Goal: Check status: Check status

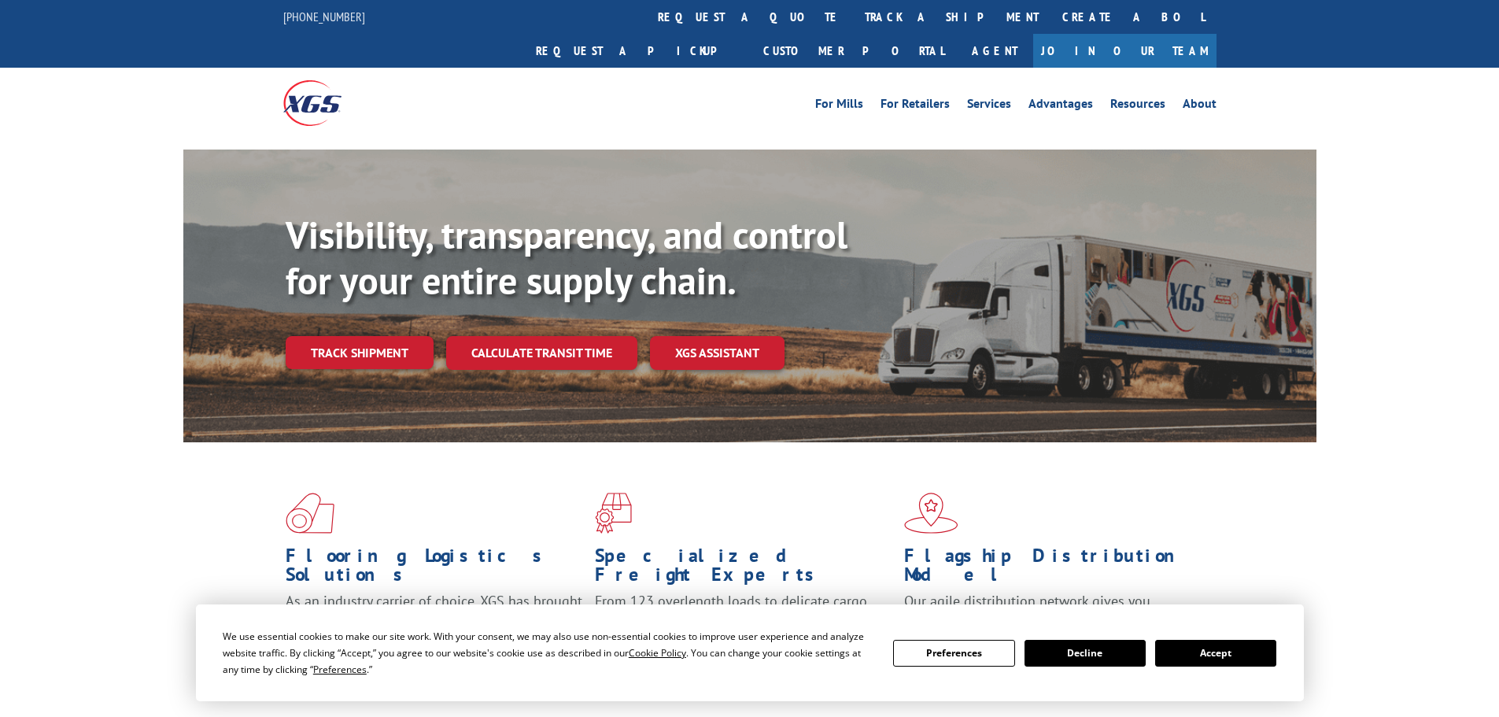
click at [1204, 664] on button "Accept" at bounding box center [1215, 653] width 121 height 27
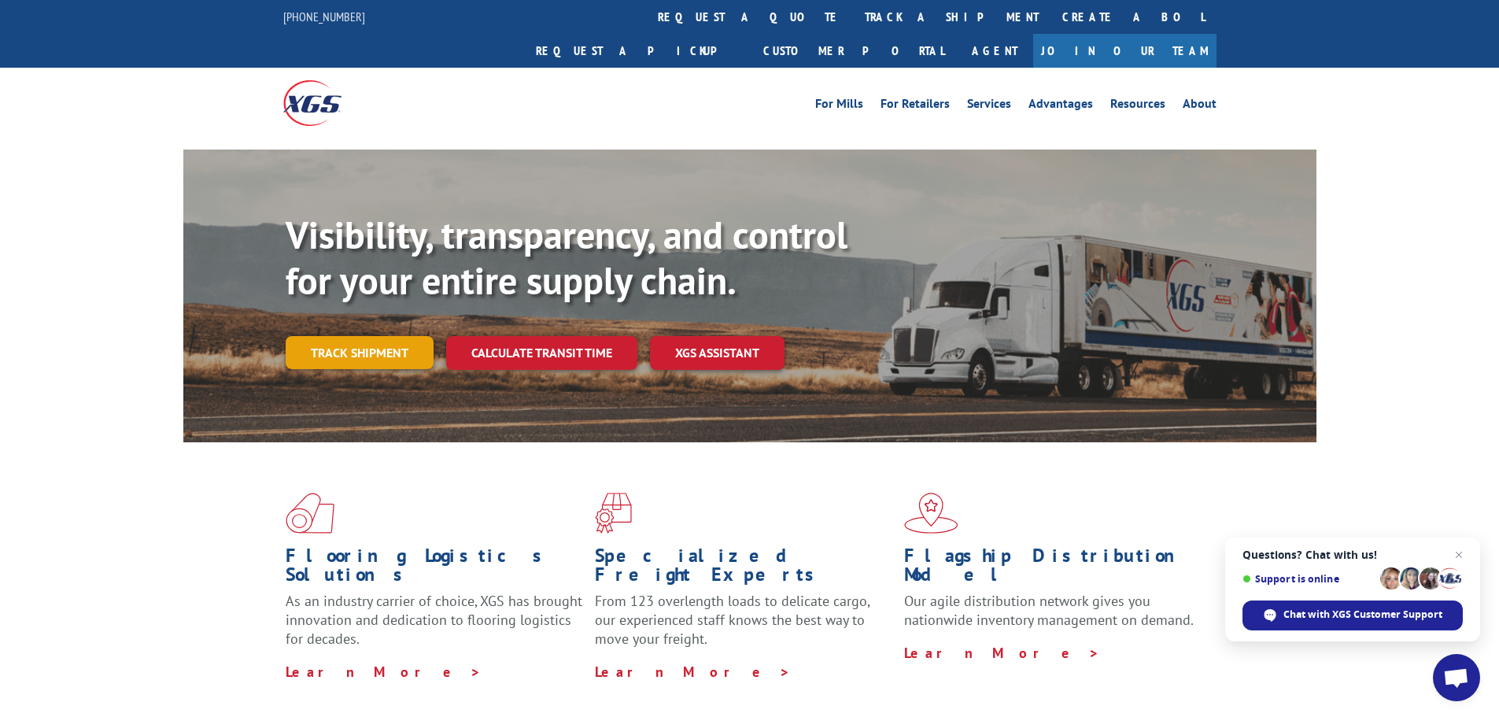
click at [362, 336] on link "Track shipment" at bounding box center [360, 352] width 148 height 33
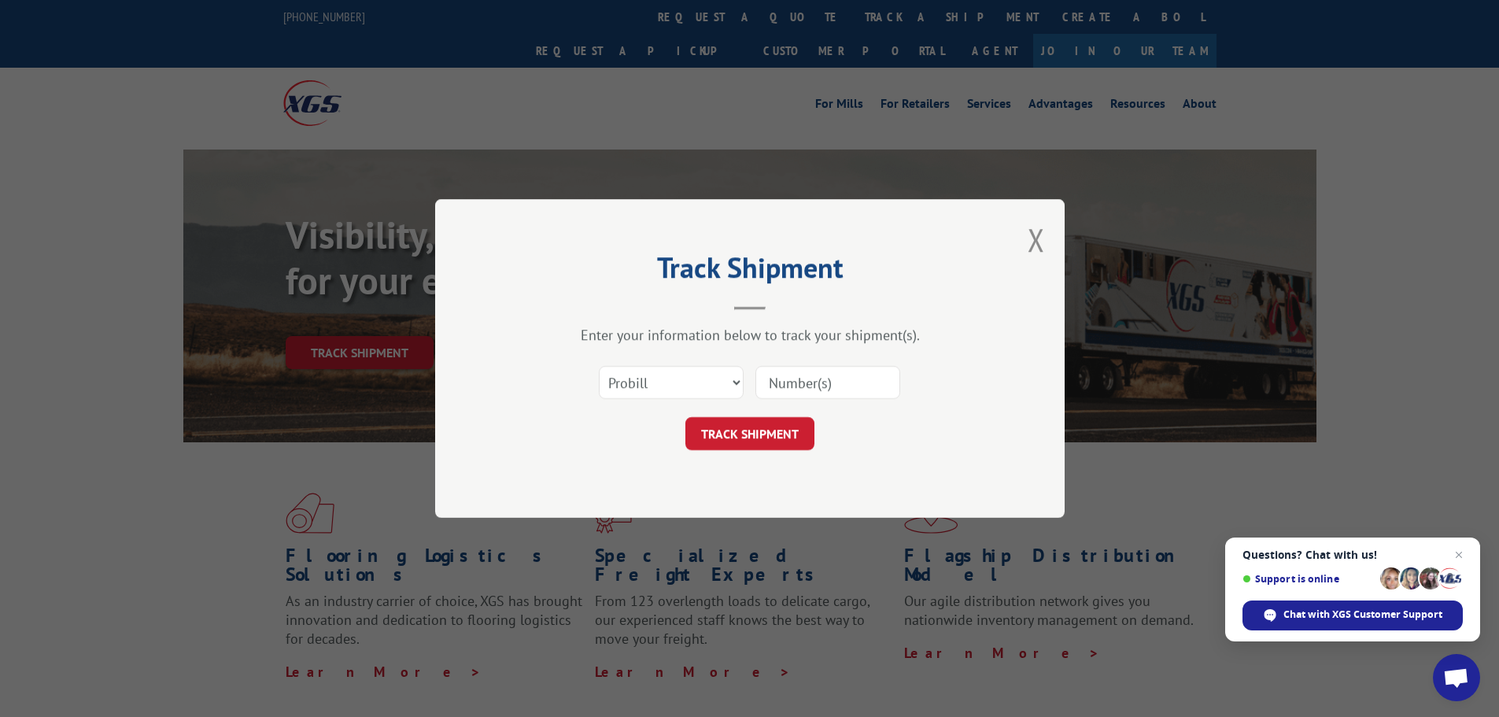
click at [784, 384] on input at bounding box center [827, 382] width 145 height 33
paste input "5120893"
type input "5120893"
click at [755, 437] on button "TRACK SHIPMENT" at bounding box center [749, 433] width 129 height 33
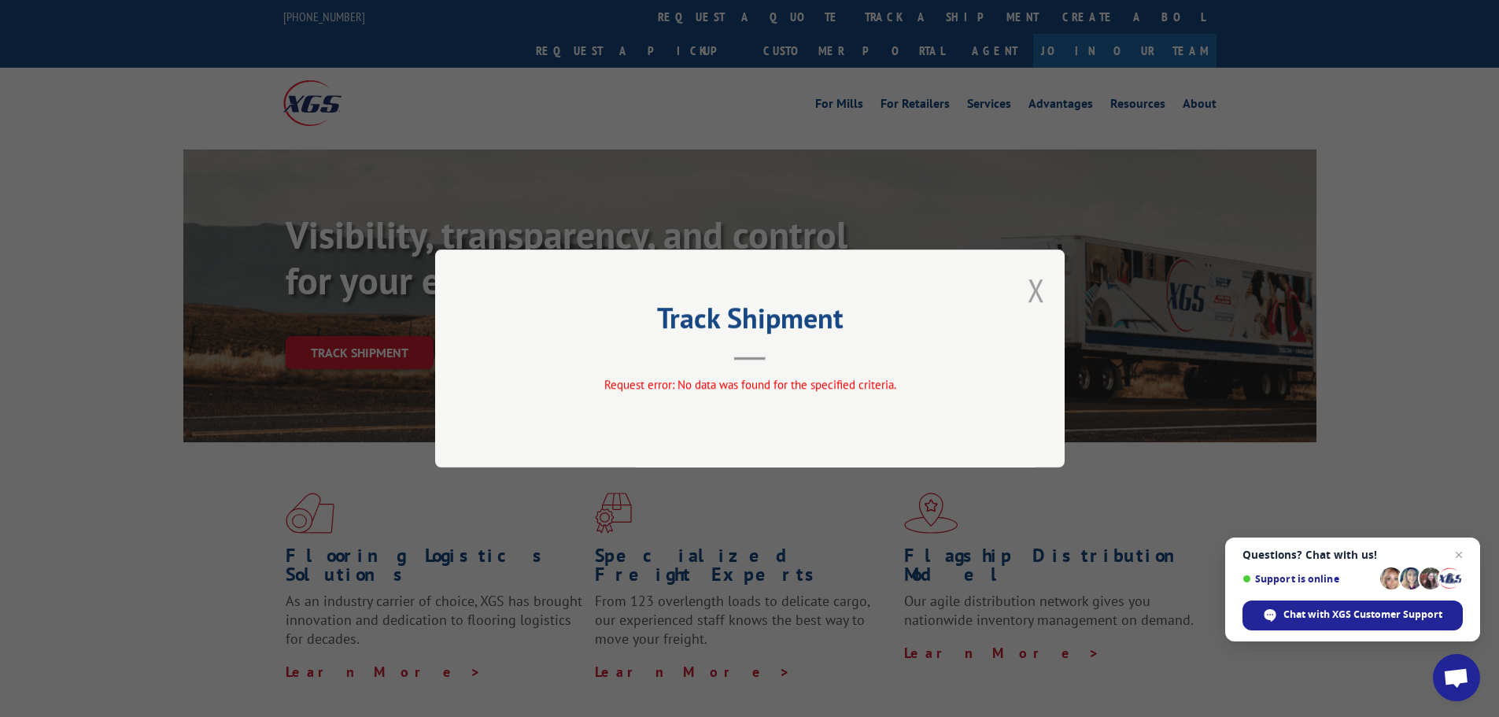
click at [1036, 292] on button "Close modal" at bounding box center [1035, 290] width 17 height 42
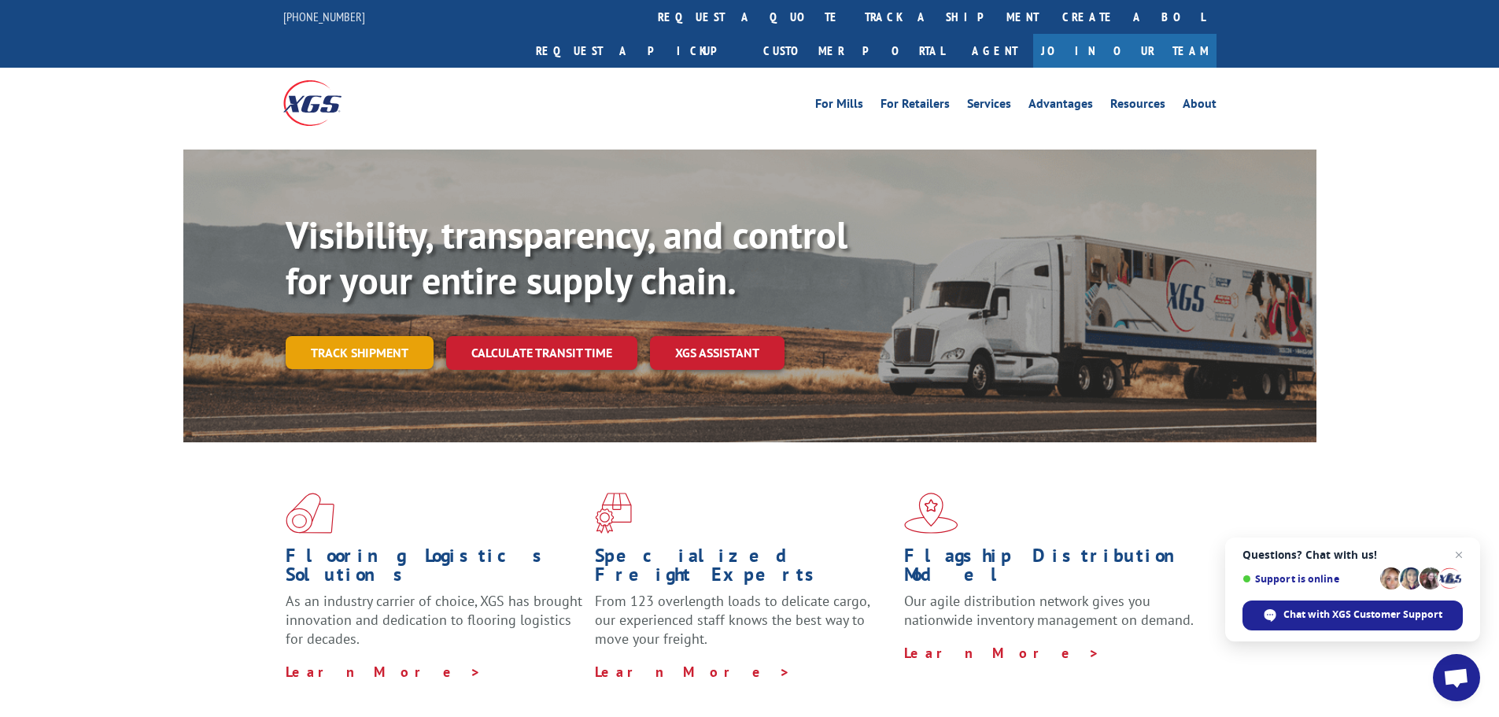
click at [331, 336] on link "Track shipment" at bounding box center [360, 352] width 148 height 33
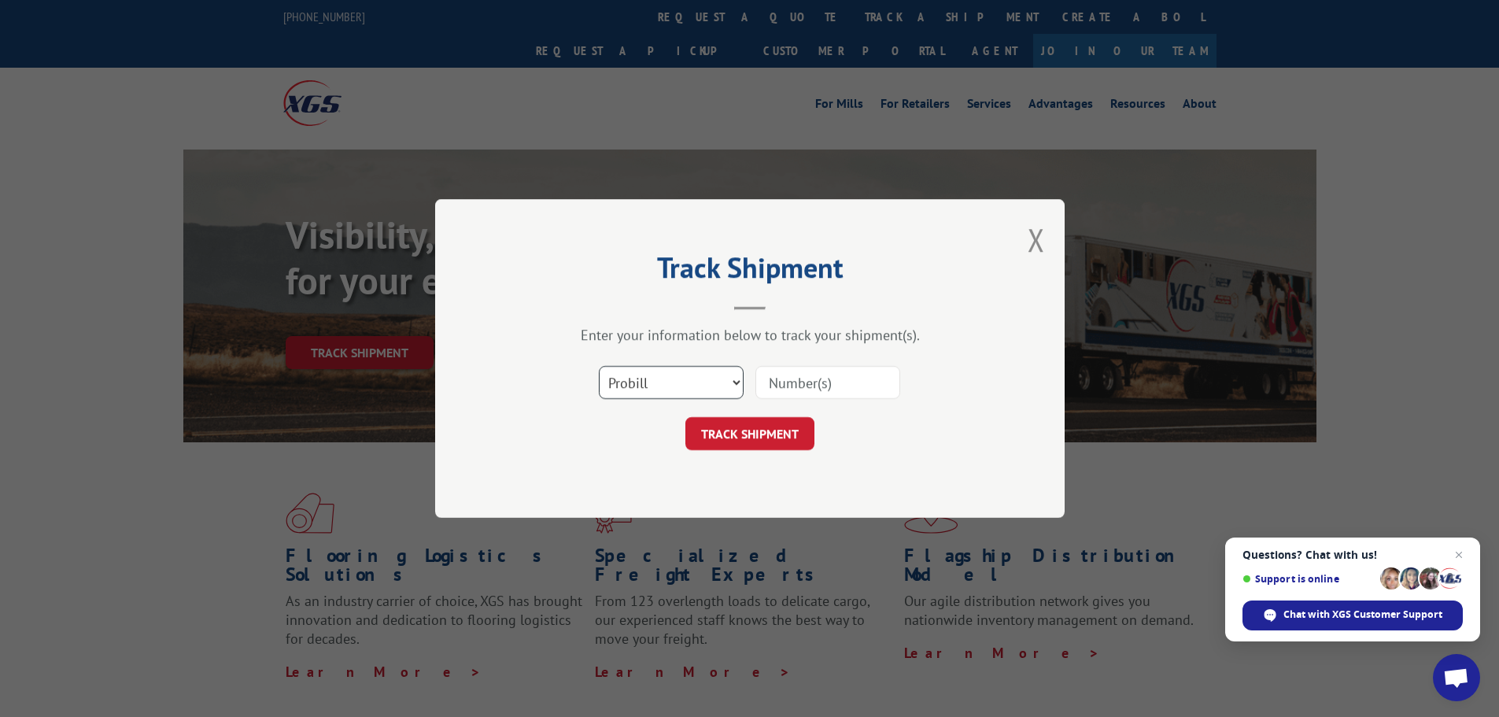
click at [655, 382] on select "Select category... Probill BOL PO" at bounding box center [671, 382] width 145 height 33
click at [804, 378] on input at bounding box center [827, 382] width 145 height 33
paste input "17516270"
type input "17516270"
click at [763, 421] on button "TRACK SHIPMENT" at bounding box center [749, 433] width 129 height 33
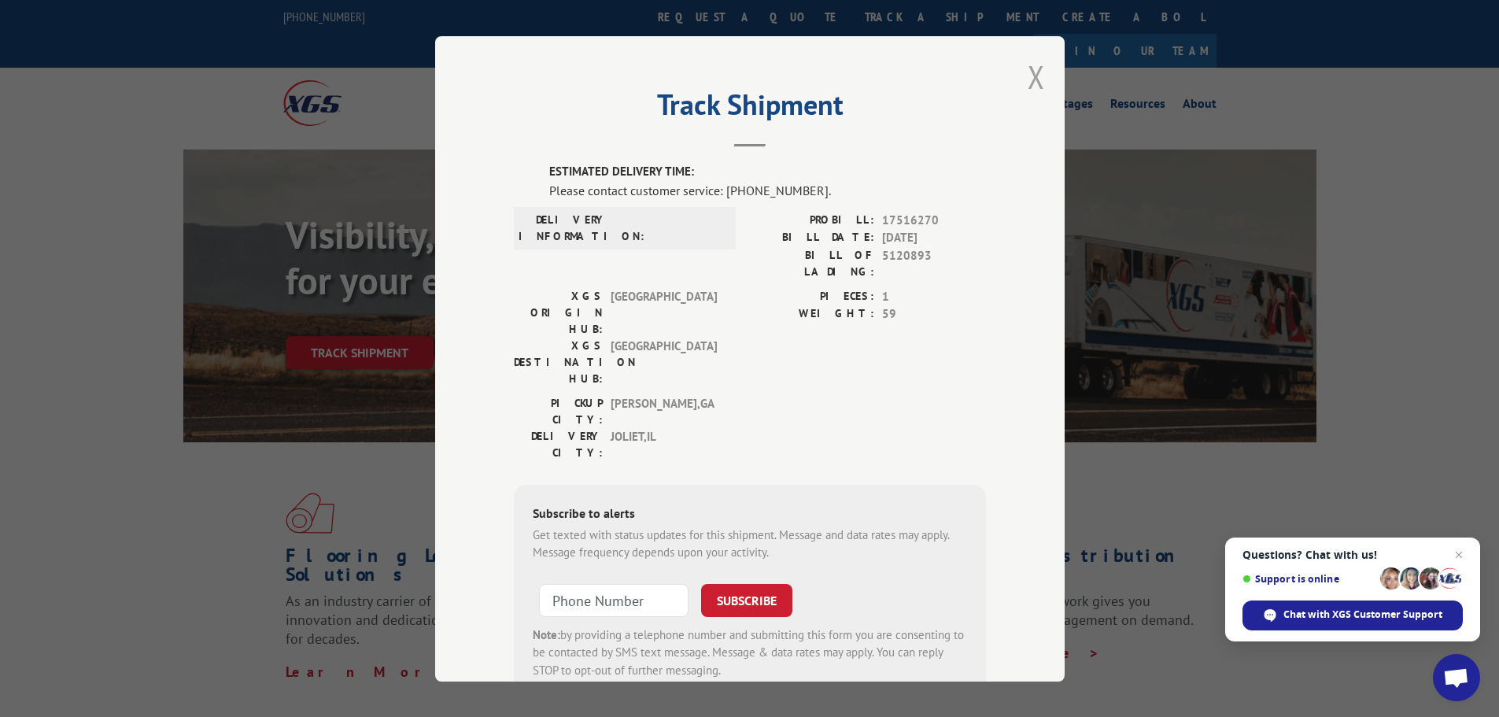
click at [1034, 79] on button "Close modal" at bounding box center [1035, 77] width 17 height 42
